Goal: Task Accomplishment & Management: Use online tool/utility

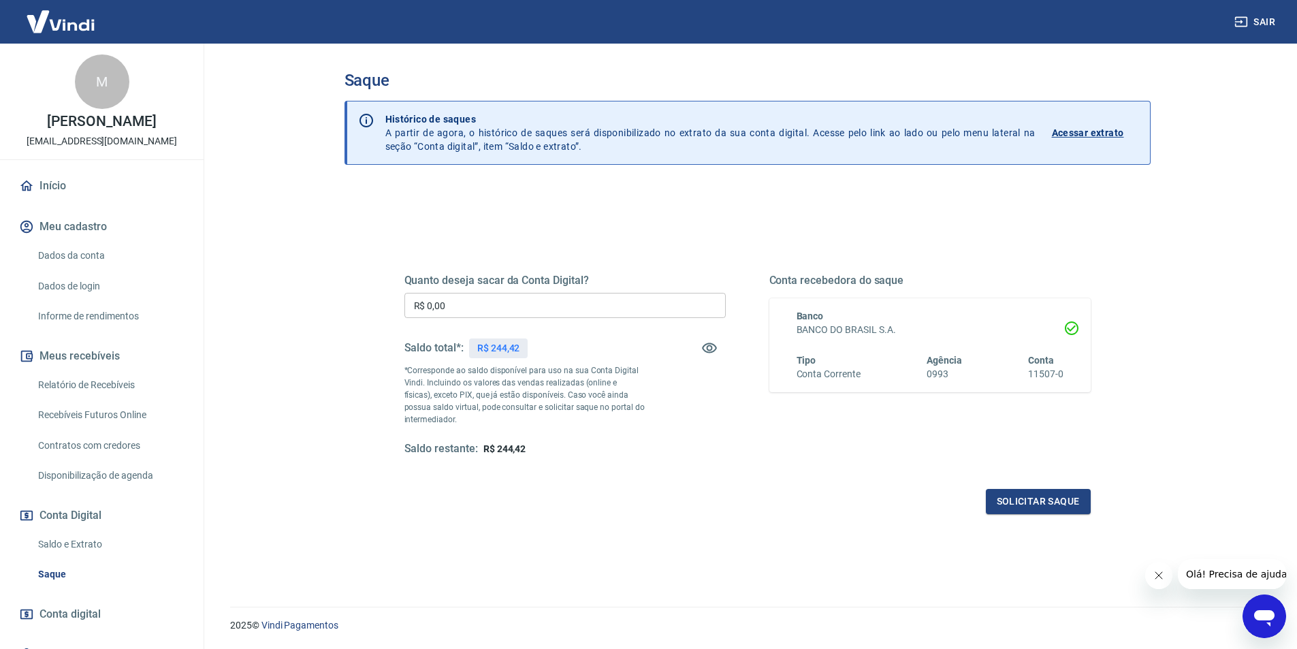
click at [456, 301] on input "R$ 0,00" at bounding box center [564, 305] width 321 height 25
type input "R$ 244,42"
click at [1042, 501] on button "Solicitar saque" at bounding box center [1038, 501] width 105 height 25
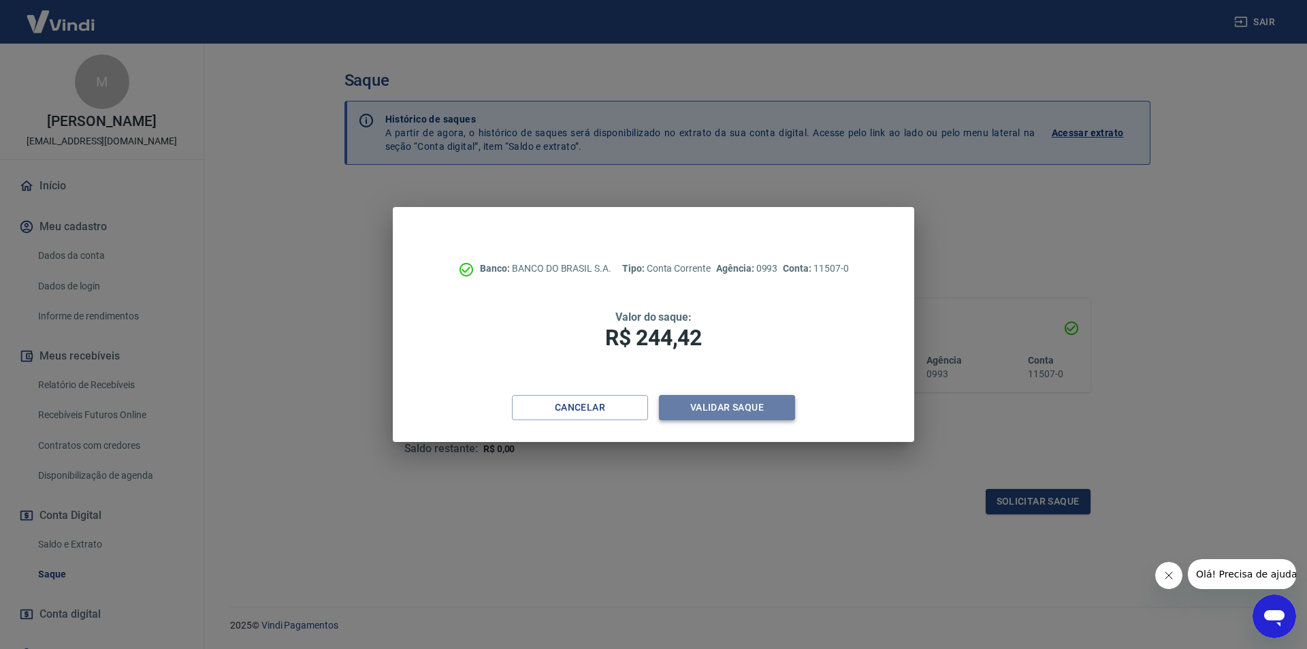
click at [727, 407] on button "Validar saque" at bounding box center [727, 407] width 136 height 25
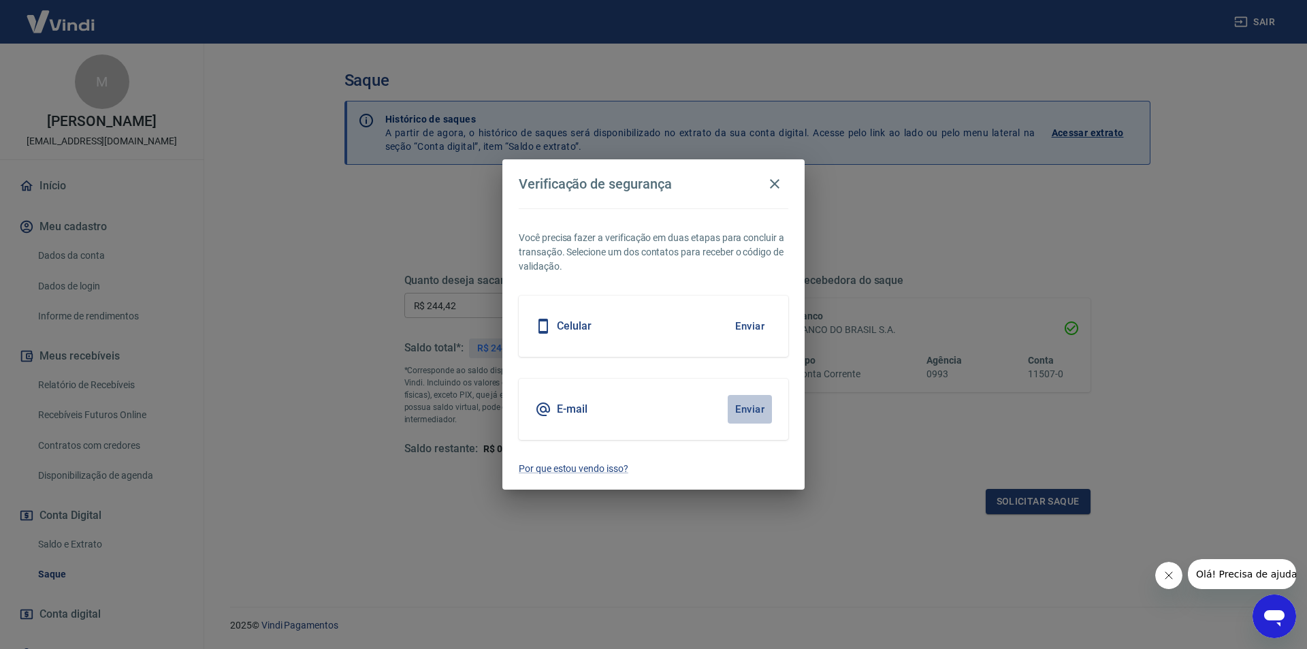
click at [739, 405] on button "Enviar" at bounding box center [750, 409] width 44 height 29
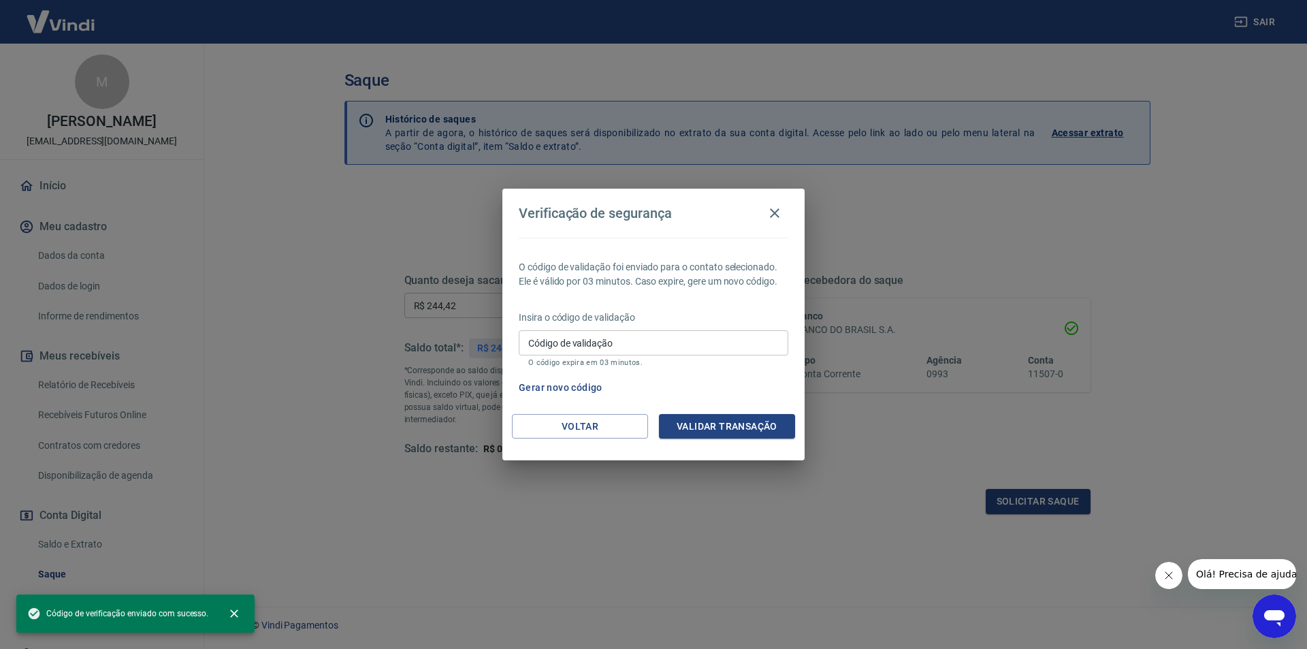
click at [658, 340] on input "Código de validação" at bounding box center [654, 342] width 270 height 25
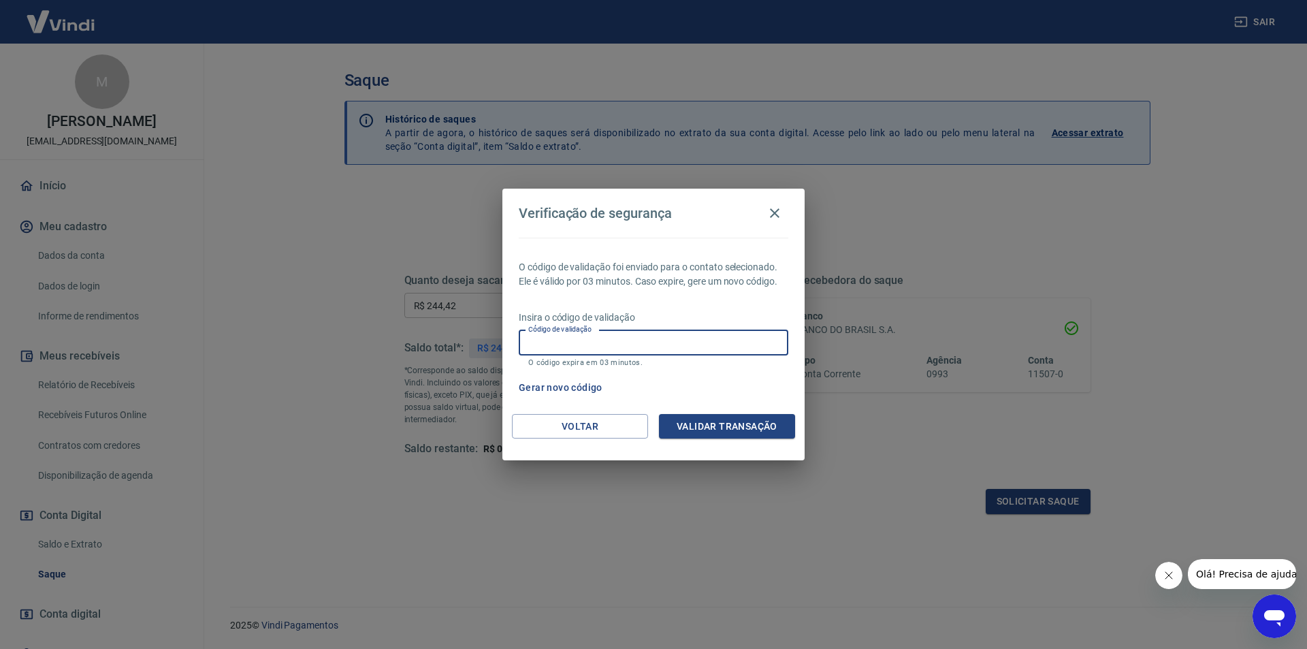
click at [575, 345] on input "Código de validação" at bounding box center [654, 342] width 270 height 25
paste input "114976"
type input "114976"
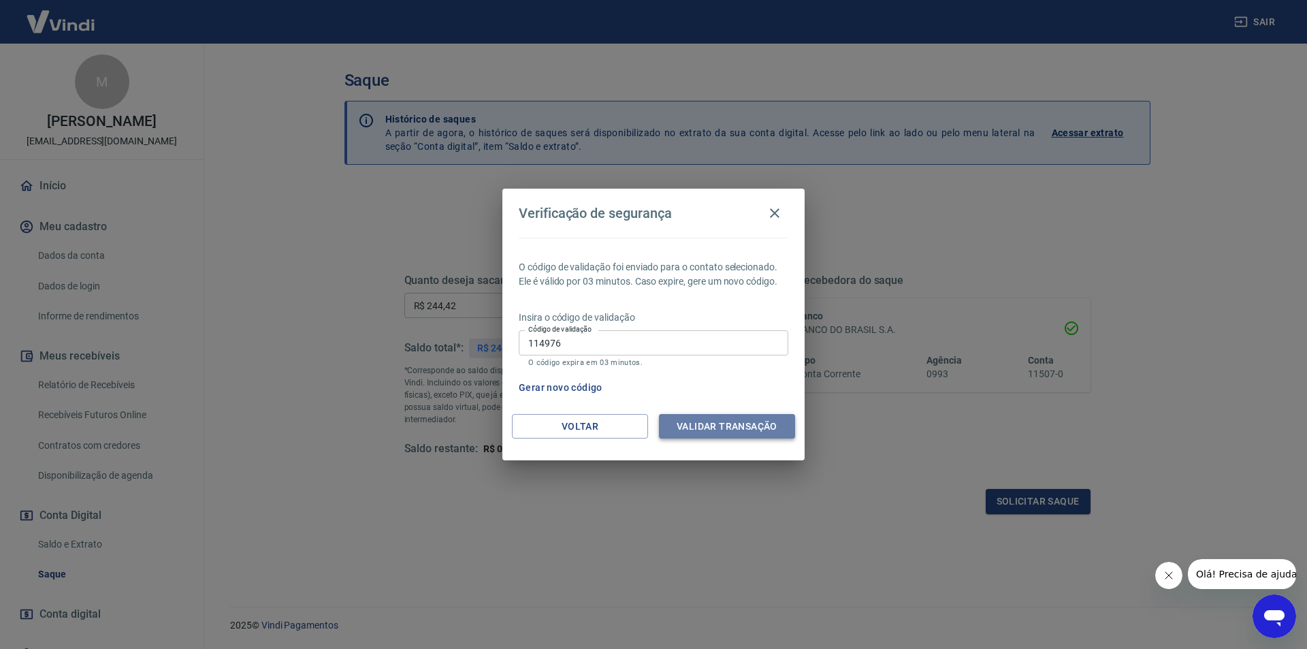
click at [754, 425] on button "Validar transação" at bounding box center [727, 426] width 136 height 25
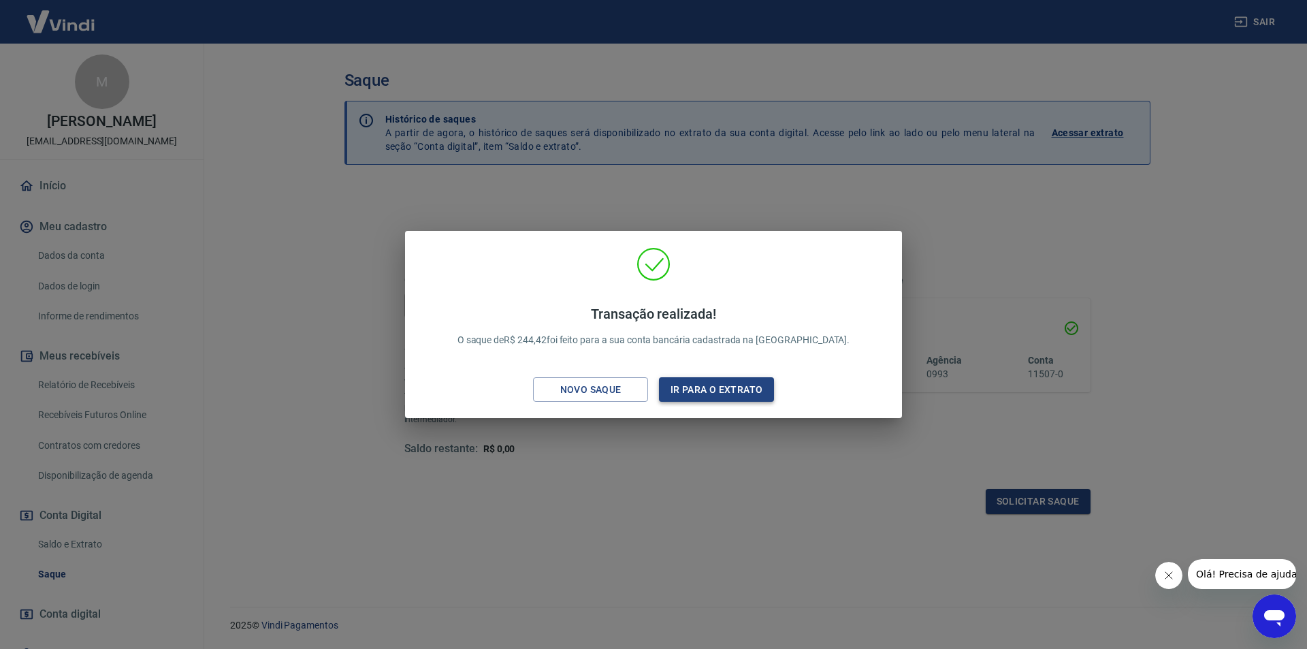
click at [732, 393] on button "Ir para o extrato" at bounding box center [716, 389] width 115 height 25
